Goal: Obtain resource: Download file/media

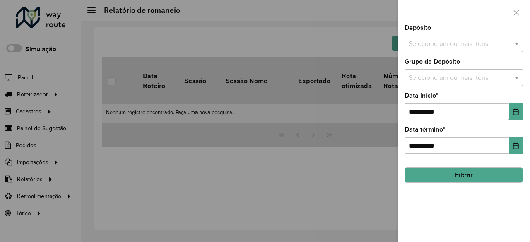
click at [449, 45] on input "text" at bounding box center [460, 44] width 106 height 10
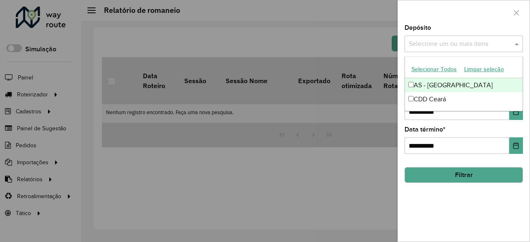
click at [312, 87] on div at bounding box center [265, 121] width 530 height 242
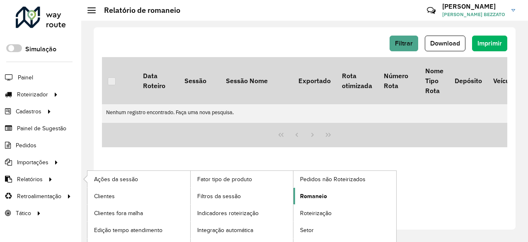
click at [338, 192] on link "Romaneio" at bounding box center [344, 196] width 103 height 17
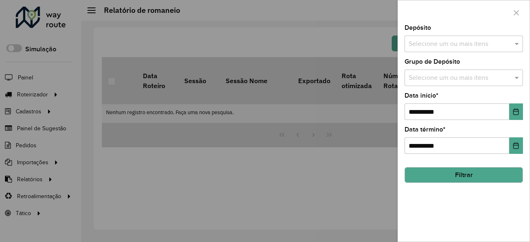
click at [467, 30] on div "Depósito Selecione um ou mais itens" at bounding box center [464, 38] width 119 height 27
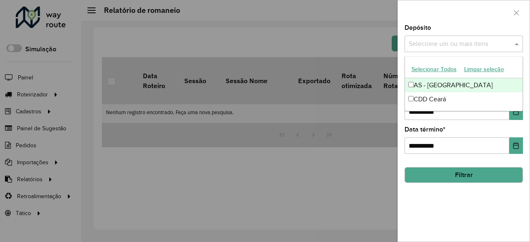
click at [470, 39] on input "text" at bounding box center [460, 44] width 106 height 10
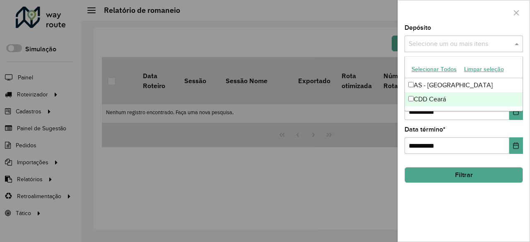
click at [435, 94] on div "CDD Ceará" at bounding box center [464, 99] width 118 height 14
click at [477, 161] on hb-field-button "Filtrar" at bounding box center [464, 172] width 119 height 22
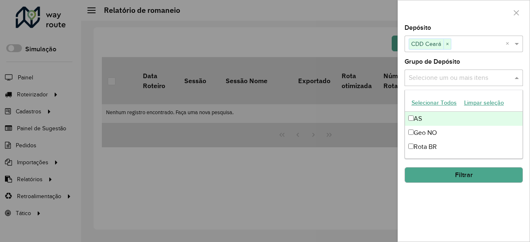
click at [496, 83] on div "Selecione um ou mais itens" at bounding box center [464, 78] width 119 height 17
click at [447, 103] on button "Selecionar Todos" at bounding box center [434, 103] width 53 height 13
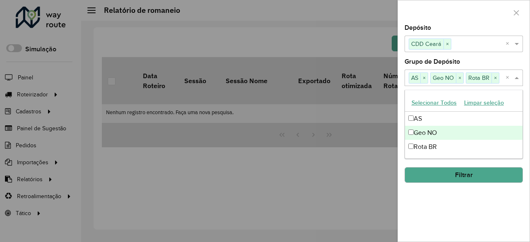
click at [457, 215] on div "**********" at bounding box center [464, 133] width 132 height 217
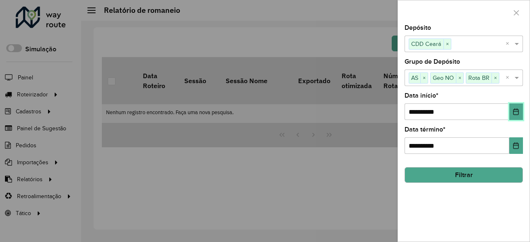
click at [516, 112] on icon "Choose Date" at bounding box center [516, 112] width 7 height 7
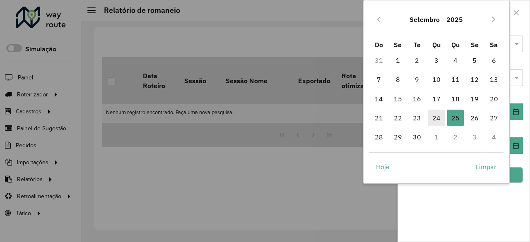
click at [438, 123] on span "24" at bounding box center [436, 118] width 17 height 17
type input "**********"
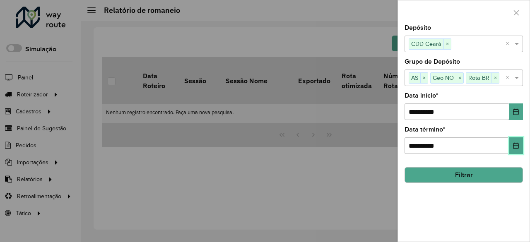
click at [516, 148] on icon "Choose Date" at bounding box center [516, 146] width 7 height 7
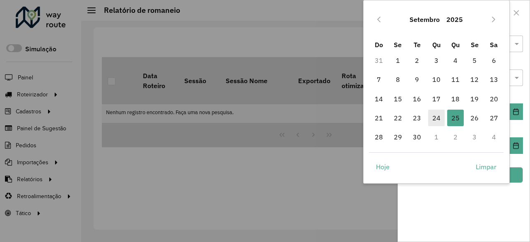
click at [437, 120] on span "24" at bounding box center [436, 118] width 17 height 17
type input "**********"
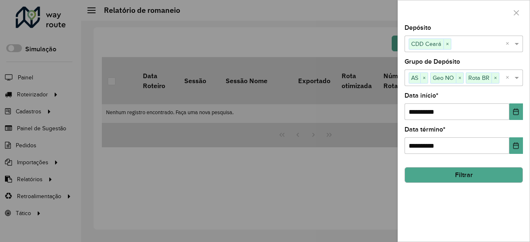
click at [511, 171] on button "Filtrar" at bounding box center [464, 175] width 119 height 16
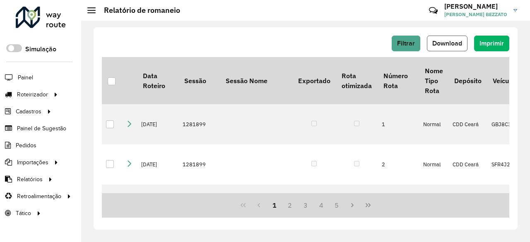
click at [461, 39] on button "Download" at bounding box center [447, 44] width 41 height 16
click at [450, 42] on span "Download" at bounding box center [448, 43] width 30 height 7
click at [414, 36] on button "Filtrar" at bounding box center [406, 44] width 29 height 16
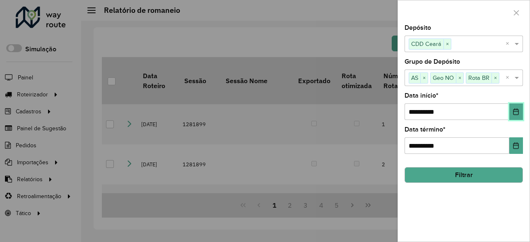
click at [513, 109] on button "Choose Date" at bounding box center [517, 112] width 14 height 17
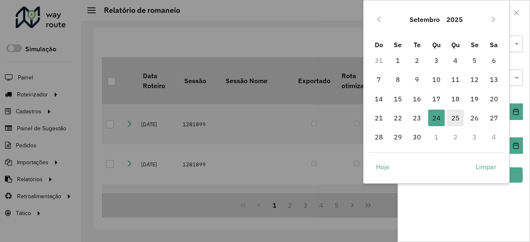
click at [457, 118] on span "25" at bounding box center [456, 118] width 17 height 17
type input "**********"
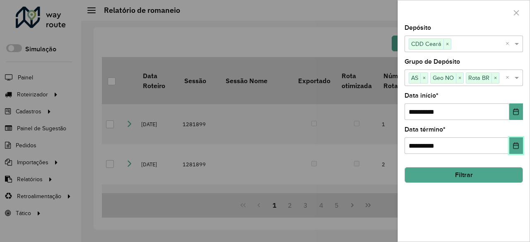
click at [513, 147] on icon "Choose Date" at bounding box center [516, 146] width 7 height 7
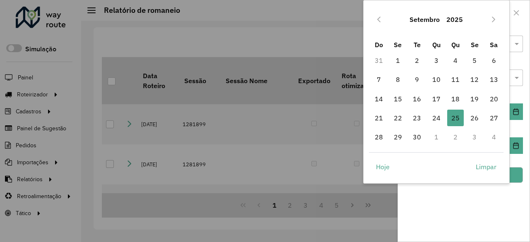
drag, startPoint x: 447, startPoint y: 207, endPoint x: 422, endPoint y: 186, distance: 32.4
click at [446, 204] on div "**********" at bounding box center [464, 133] width 132 height 217
